Goal: Task Accomplishment & Management: Manage account settings

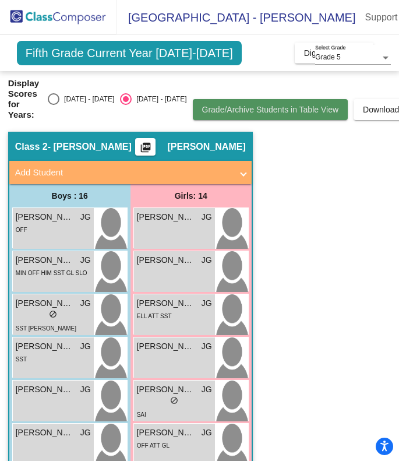
click at [248, 113] on span "Grade/Archive Students in Table View" at bounding box center [270, 109] width 137 height 9
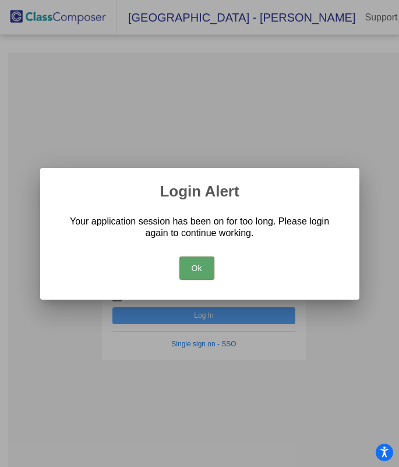
click at [200, 269] on button "Ok" at bounding box center [196, 267] width 35 height 23
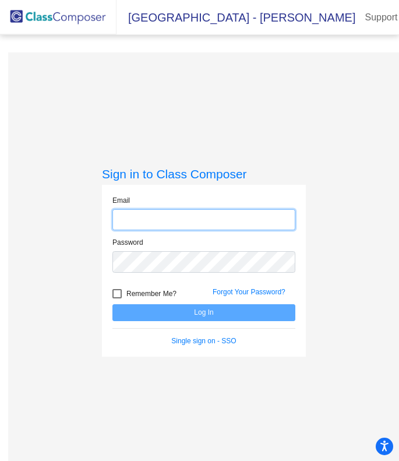
click at [179, 216] on input "email" at bounding box center [203, 220] width 183 height 22
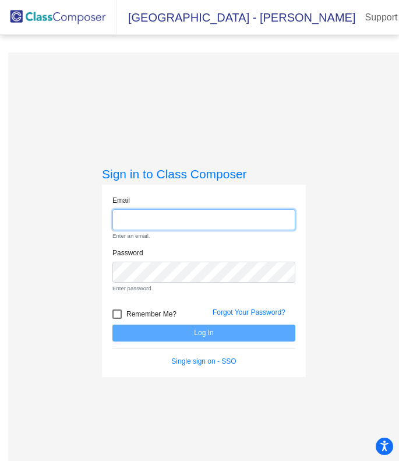
type input "[PERSON_NAME][EMAIL_ADDRESS][PERSON_NAME][DOMAIN_NAME]"
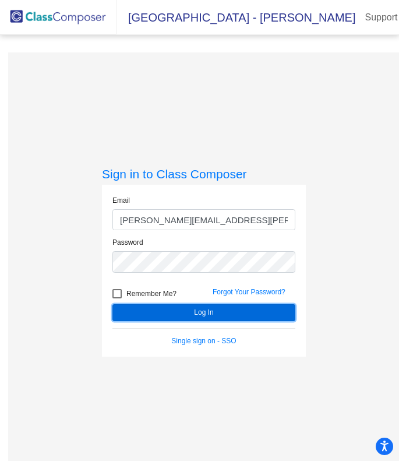
click at [199, 315] on button "Log In" at bounding box center [203, 312] width 183 height 17
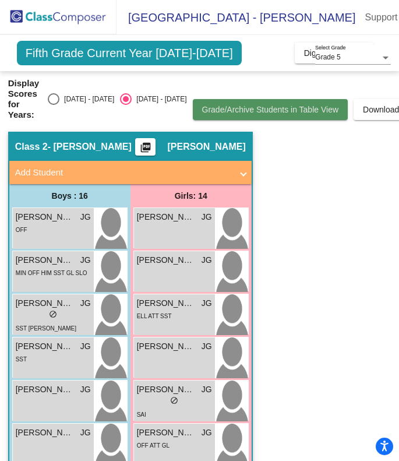
click at [264, 111] on span "Grade/Archive Students in Table View" at bounding box center [270, 109] width 137 height 9
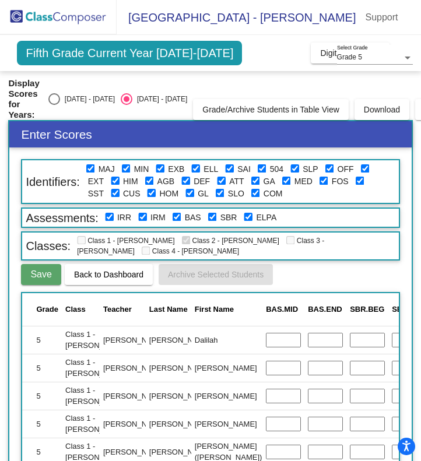
scroll to position [0, 695]
click at [349, 341] on input "text" at bounding box center [366, 340] width 35 height 15
type input "56"
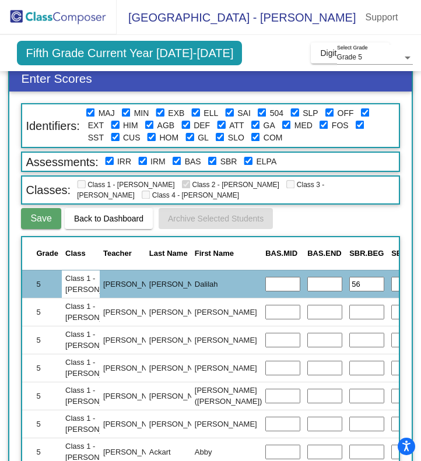
scroll to position [62, 0]
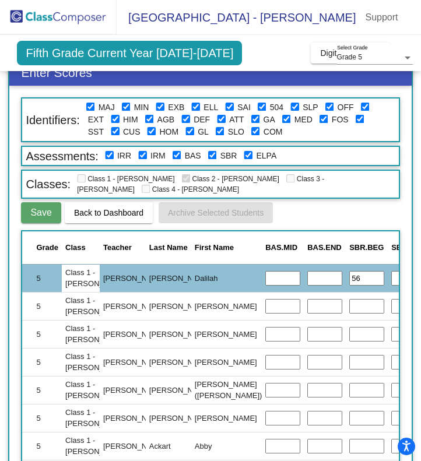
click at [349, 308] on input "text" at bounding box center [366, 306] width 35 height 15
type input "50"
click at [349, 333] on input "text" at bounding box center [366, 334] width 35 height 15
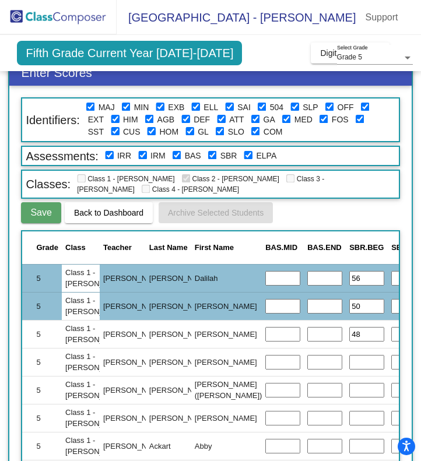
type input "48"
click at [349, 360] on input "text" at bounding box center [366, 362] width 35 height 15
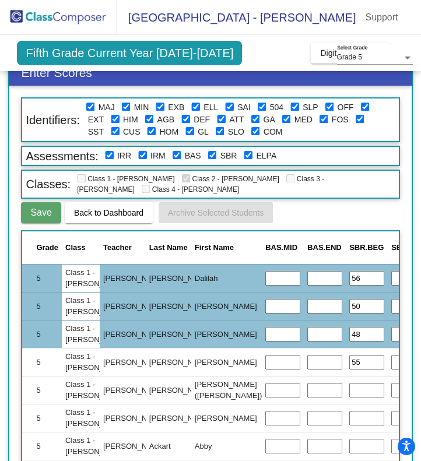
type input "55"
click at [349, 391] on input "text" at bounding box center [366, 390] width 35 height 15
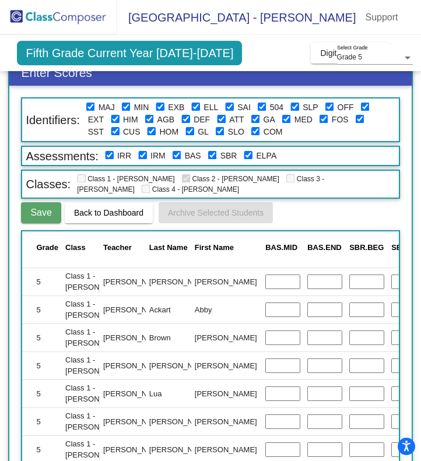
scroll to position [140, 695]
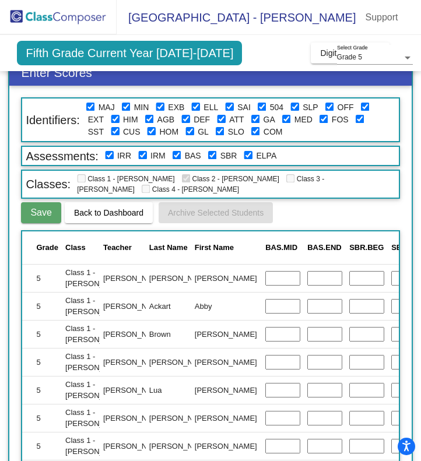
type input "52"
click at [349, 279] on input "text" at bounding box center [366, 278] width 35 height 15
type input "53"
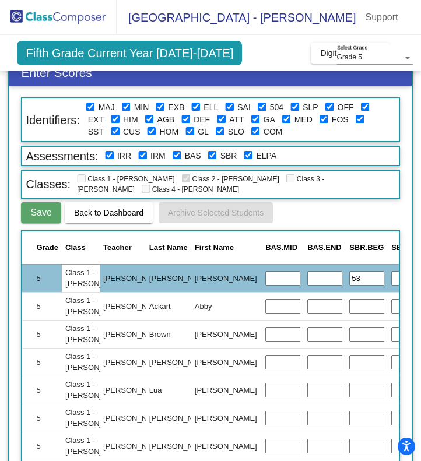
click at [349, 305] on input "text" at bounding box center [366, 306] width 35 height 15
type input "57"
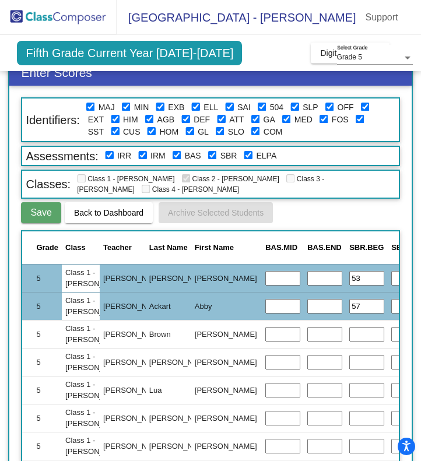
click at [349, 334] on input "text" at bounding box center [366, 334] width 35 height 15
type input "54"
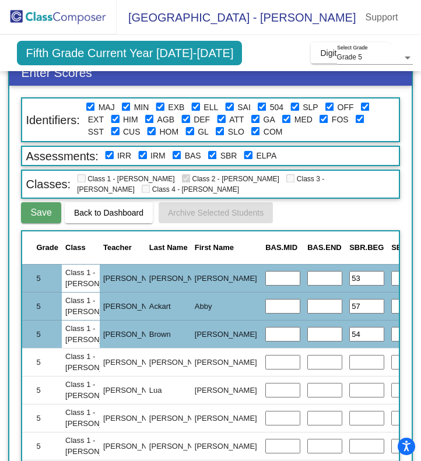
click at [349, 365] on input "text" at bounding box center [366, 362] width 35 height 15
type input "52"
click at [349, 390] on input "text" at bounding box center [366, 390] width 35 height 15
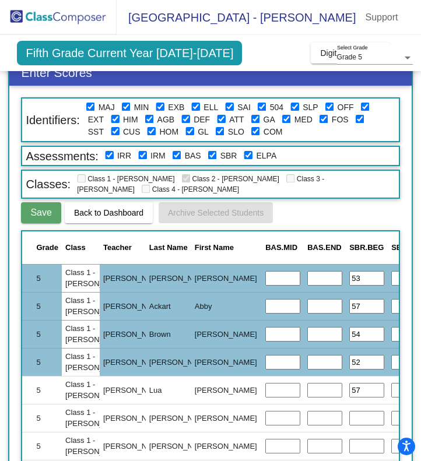
type input "57"
click at [349, 415] on input "text" at bounding box center [366, 418] width 35 height 15
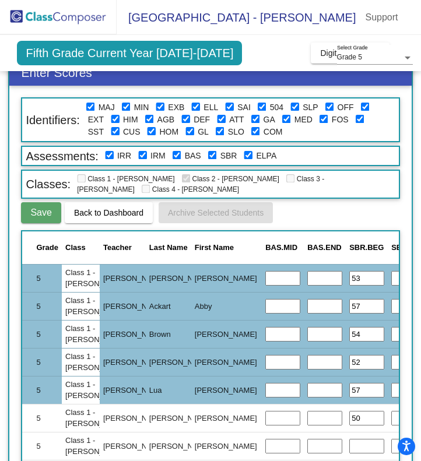
type input "50"
click at [349, 444] on input "text" at bounding box center [366, 446] width 35 height 15
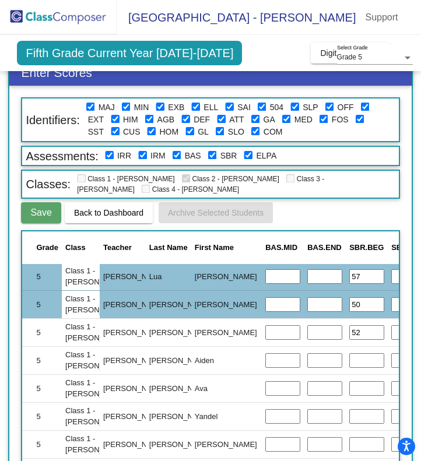
scroll to position [263, 695]
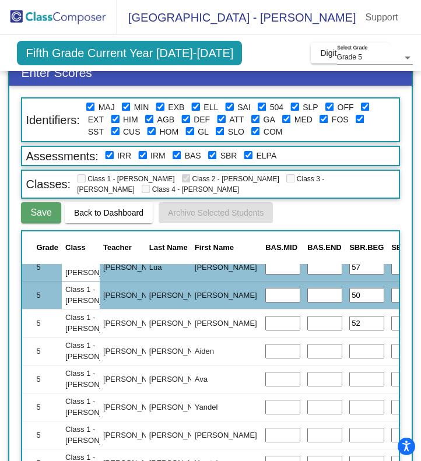
type input "52"
click at [349, 352] on input "text" at bounding box center [366, 351] width 35 height 15
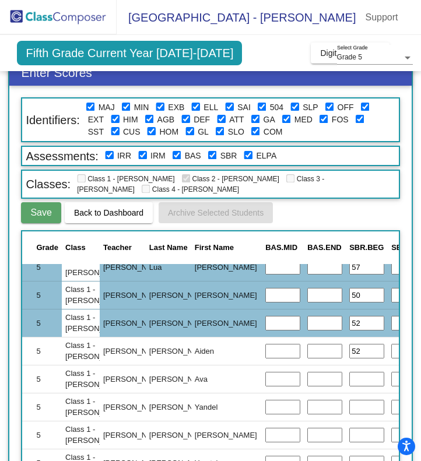
type input "52"
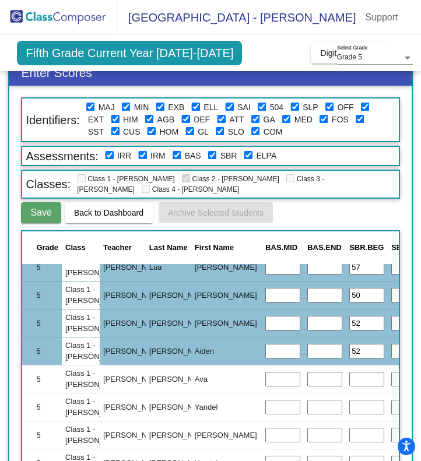
click at [349, 380] on input "text" at bounding box center [366, 379] width 35 height 15
type input "57"
click at [349, 405] on input "text" at bounding box center [366, 407] width 35 height 15
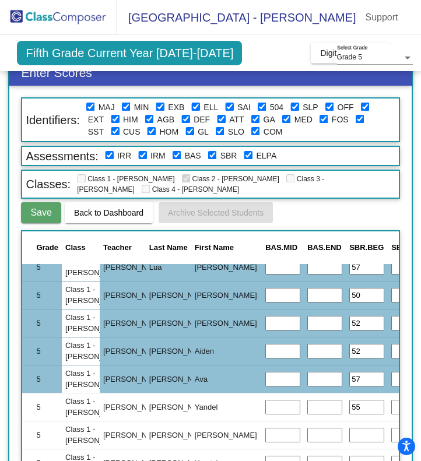
type input "55"
click at [349, 430] on input "text" at bounding box center [366, 435] width 35 height 15
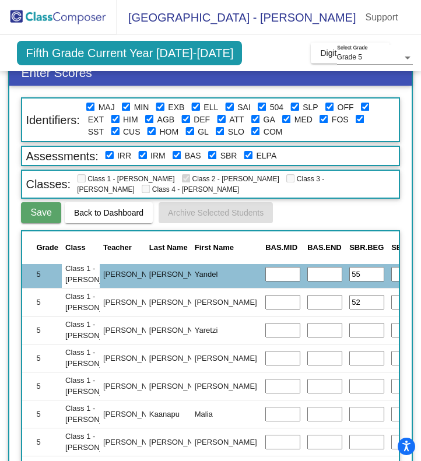
scroll to position [398, 695]
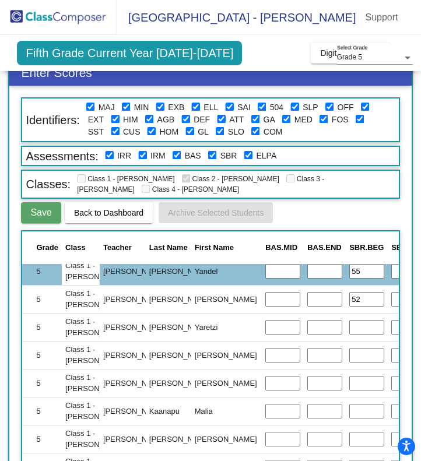
type input "52"
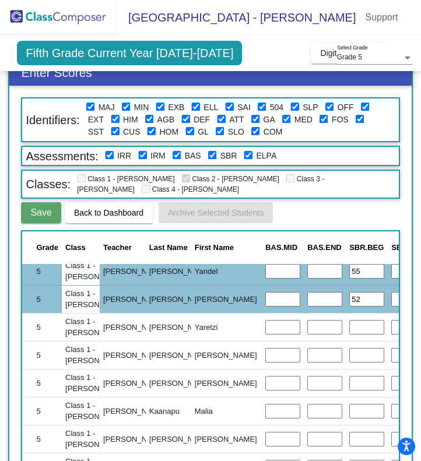
click at [349, 329] on input "text" at bounding box center [366, 327] width 35 height 15
type input "55"
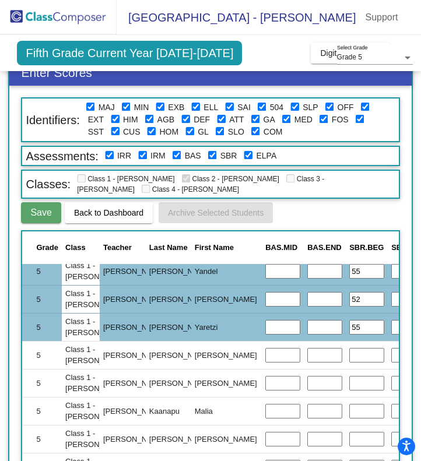
click at [349, 352] on input "text" at bounding box center [366, 355] width 35 height 15
type input "54"
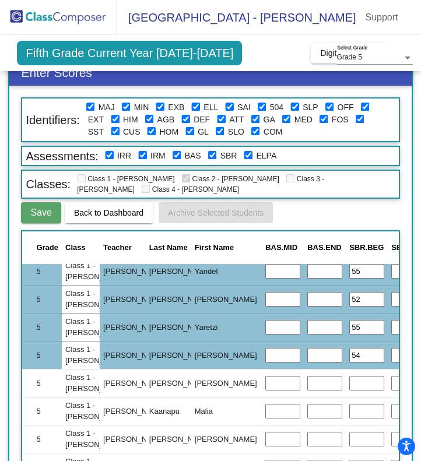
click at [349, 379] on input "text" at bounding box center [366, 383] width 35 height 15
type input "44"
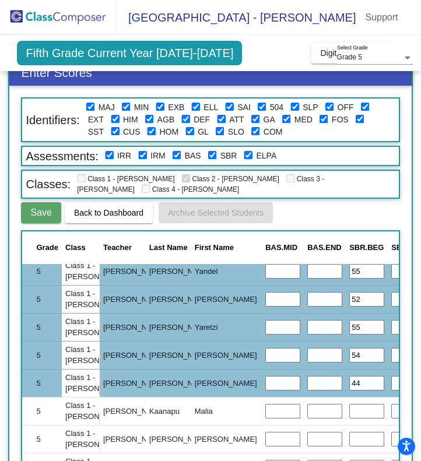
click at [349, 411] on input "text" at bounding box center [366, 411] width 35 height 15
type input "57"
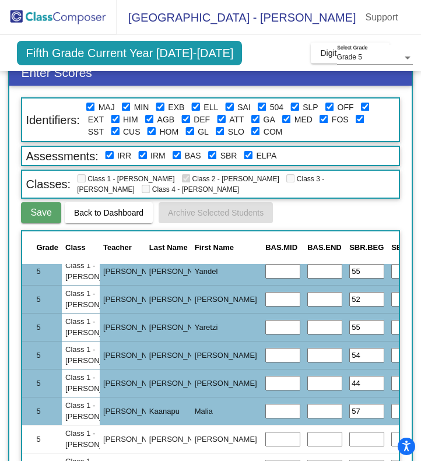
click at [349, 432] on input "text" at bounding box center [366, 439] width 35 height 15
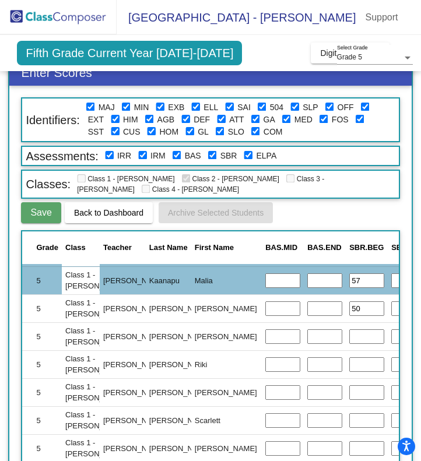
scroll to position [550, 695]
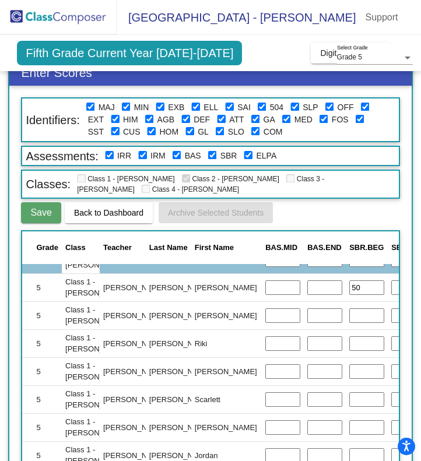
type input "50"
click at [349, 315] on input "text" at bounding box center [366, 315] width 35 height 15
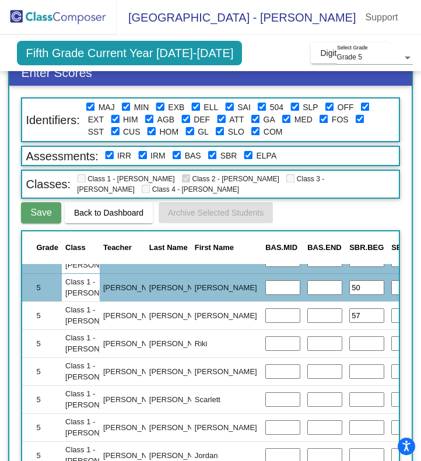
type input "57"
click at [349, 342] on input "text" at bounding box center [366, 343] width 35 height 15
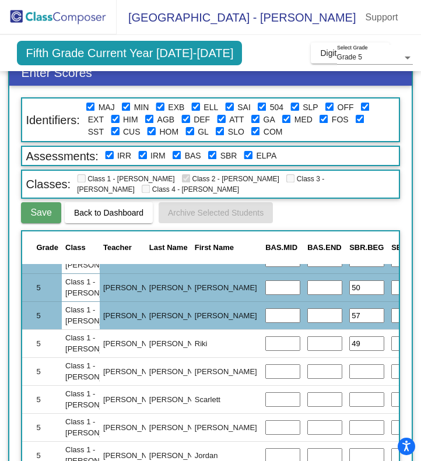
type input "49"
click at [349, 370] on input "text" at bounding box center [366, 371] width 35 height 15
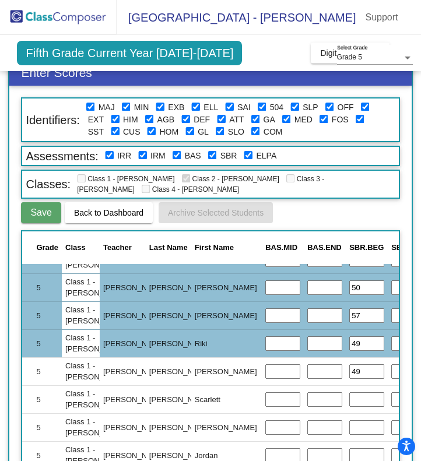
type input "49"
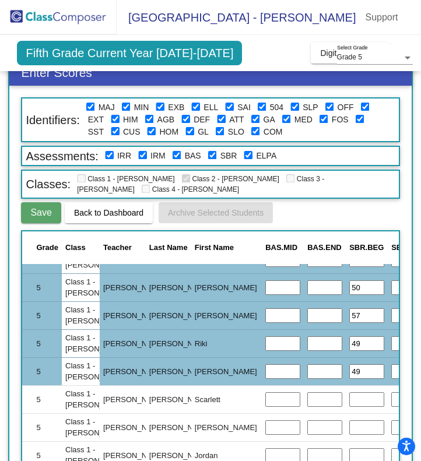
click at [349, 398] on input "text" at bounding box center [366, 399] width 35 height 15
type input "57"
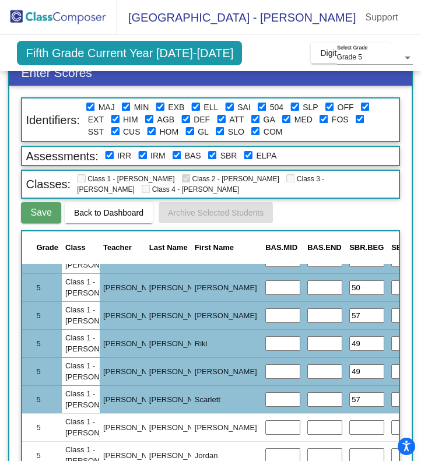
click at [349, 425] on input "text" at bounding box center [366, 427] width 35 height 15
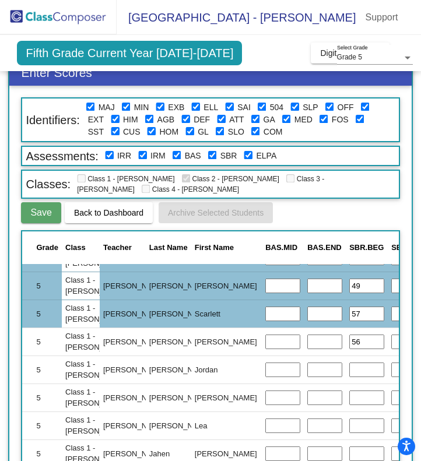
scroll to position [639, 695]
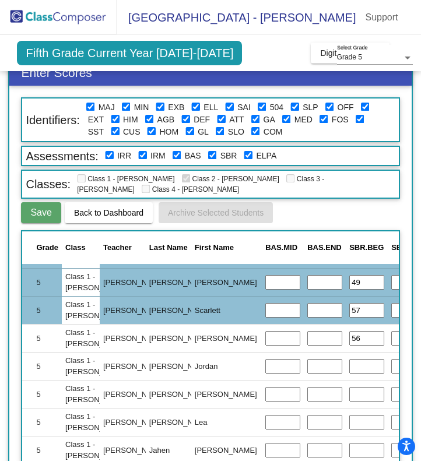
type input "56"
click at [349, 362] on input "text" at bounding box center [366, 366] width 35 height 15
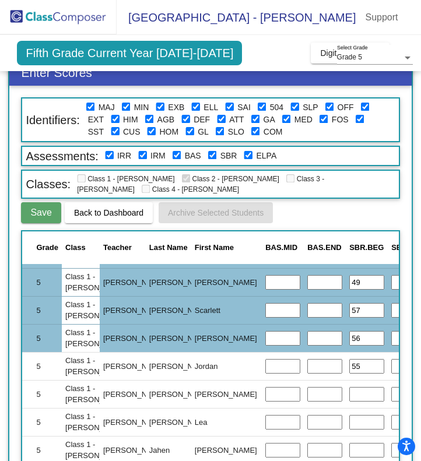
type input "55"
click at [349, 396] on input "text" at bounding box center [366, 394] width 35 height 15
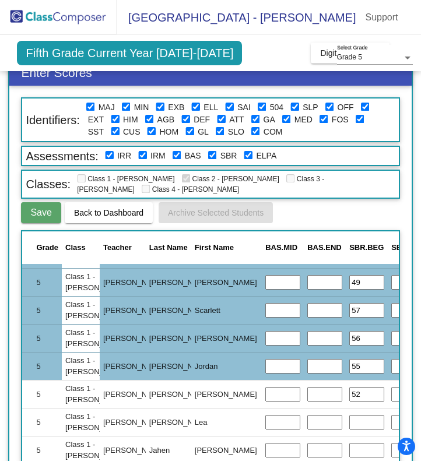
type input "52"
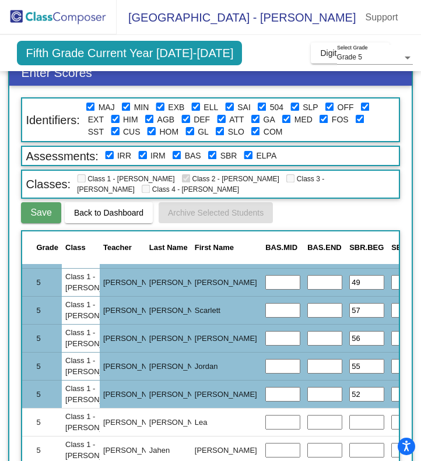
click at [349, 424] on input "text" at bounding box center [366, 422] width 35 height 15
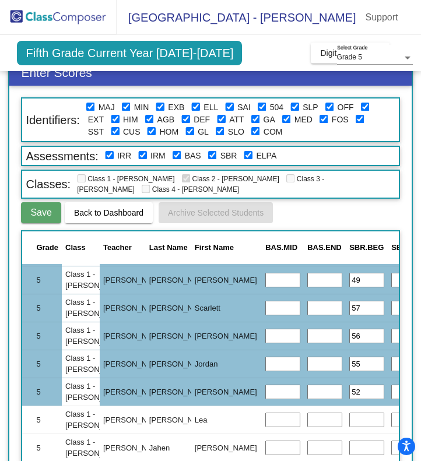
click at [349, 442] on input "text" at bounding box center [366, 447] width 35 height 15
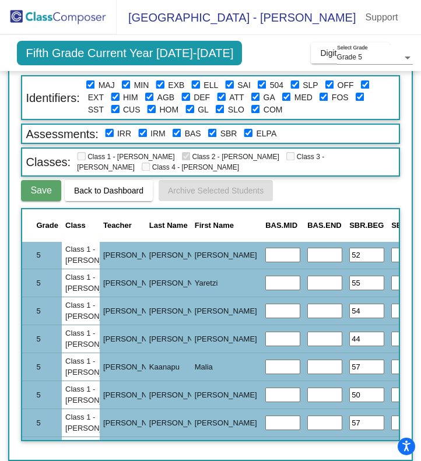
scroll to position [204, 695]
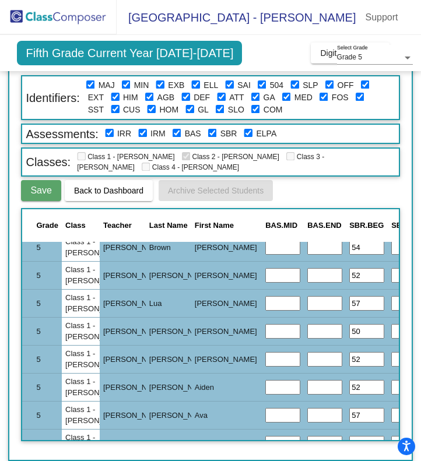
type input "54"
click at [43, 186] on span "Save" at bounding box center [40, 190] width 21 height 10
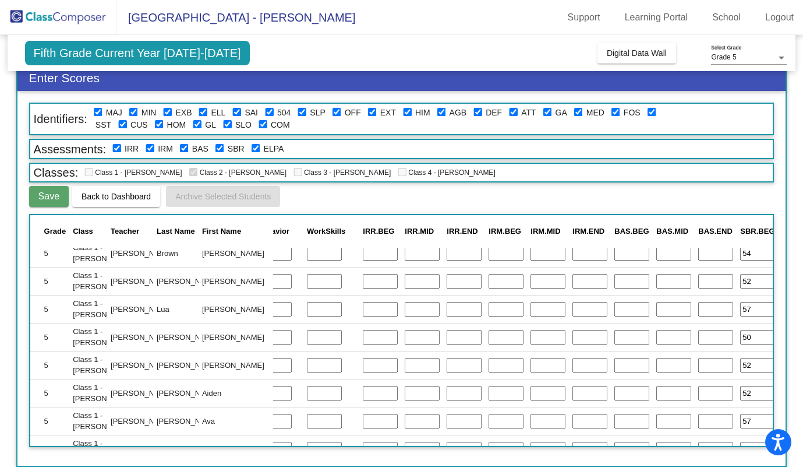
scroll to position [0, 0]
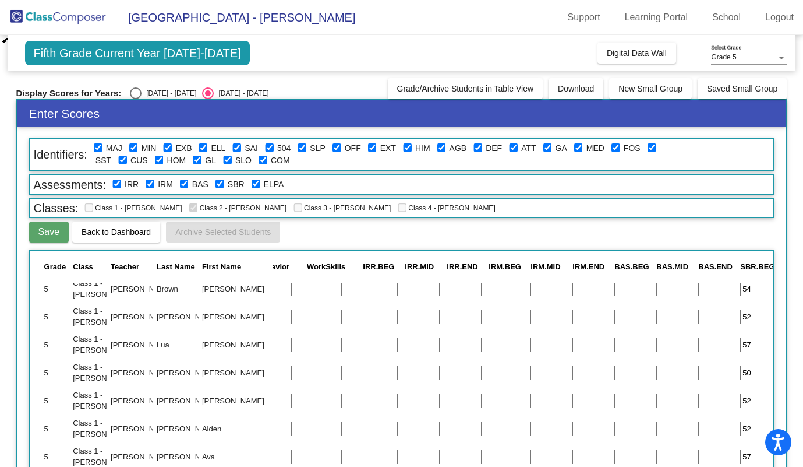
click at [91, 52] on span "Fifth Grade Current Year [DATE]-[DATE]" at bounding box center [137, 53] width 225 height 24
click at [52, 21] on img at bounding box center [58, 17] width 117 height 34
click at [481, 84] on span "Grade/Archive Students in Table View" at bounding box center [465, 88] width 137 height 9
click at [635, 55] on span "Digital Data Wall" at bounding box center [637, 52] width 60 height 9
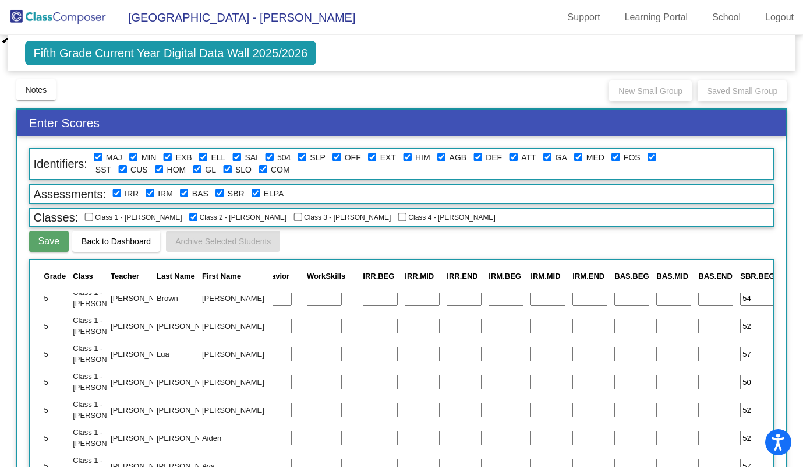
click at [122, 243] on span "Back to Dashboard" at bounding box center [116, 240] width 69 height 9
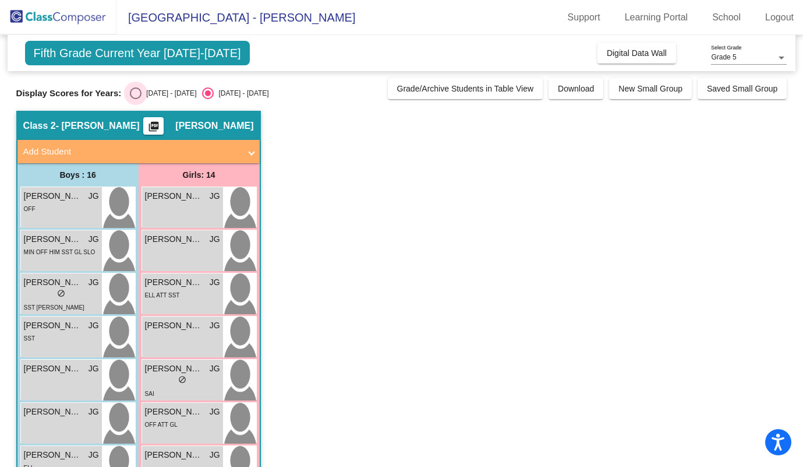
click at [136, 90] on div "Select an option" at bounding box center [136, 93] width 12 height 12
click at [136, 99] on input "[DATE] - [DATE]" at bounding box center [135, 99] width 1 height 1
radio input "true"
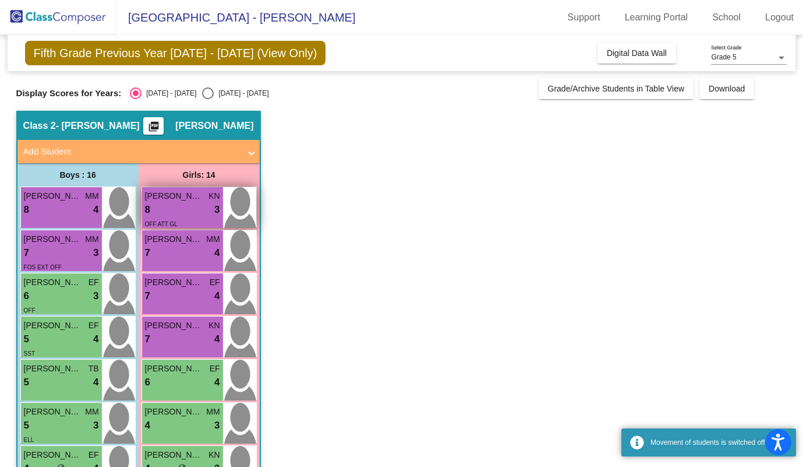
click at [203, 208] on div "8 lock do_not_disturb_alt 3" at bounding box center [182, 209] width 75 height 15
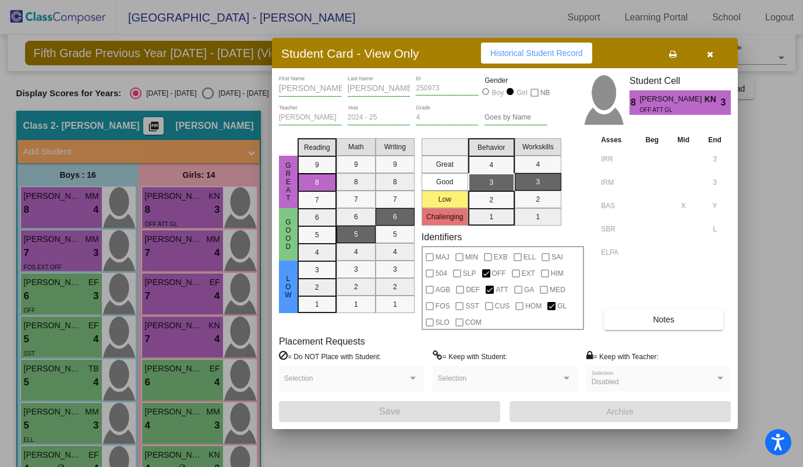
click at [555, 59] on button "Historical Student Record" at bounding box center [536, 53] width 111 height 21
click at [713, 48] on button "button" at bounding box center [709, 53] width 37 height 21
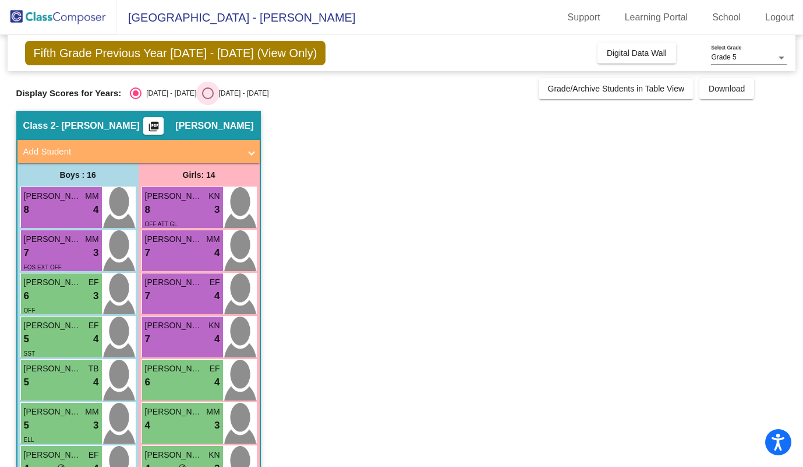
click at [202, 95] on div "Select an option" at bounding box center [208, 93] width 12 height 12
click at [207, 99] on input "[DATE] - [DATE]" at bounding box center [207, 99] width 1 height 1
radio input "true"
